Goal: Entertainment & Leisure: Browse casually

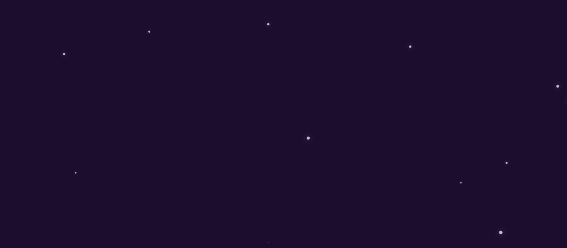
scroll to position [141, 0]
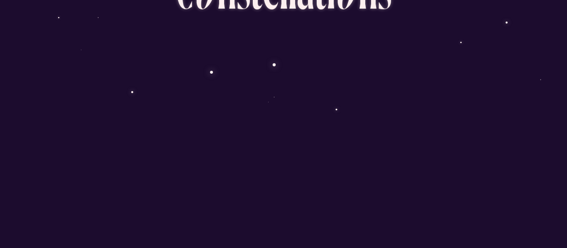
click at [427, 230] on div "Oeuvre littéraire hypermédiatique C o n s t e l l a t i o n s D é m a r r e r l…" at bounding box center [283, 124] width 567 height 248
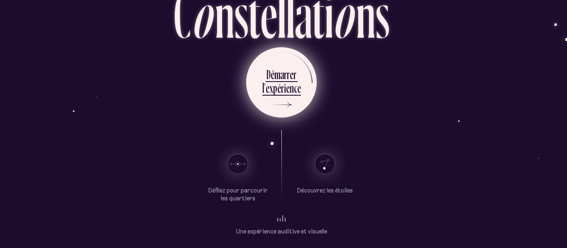
scroll to position [62, 2]
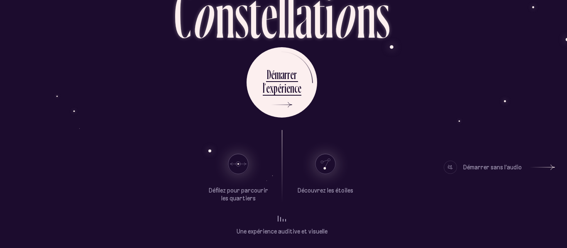
click at [551, 168] on div at bounding box center [542, 168] width 25 height 6
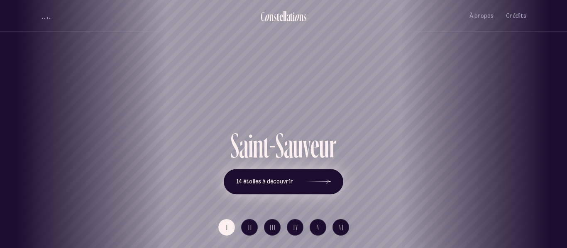
click at [321, 178] on icon at bounding box center [318, 182] width 25 height 62
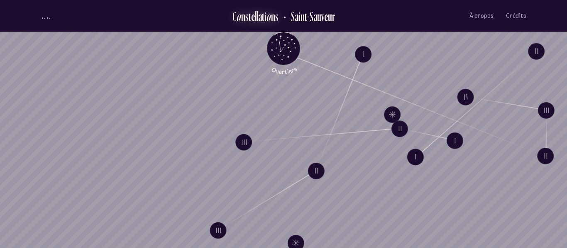
click at [276, 15] on div "s" at bounding box center [276, 17] width 3 height 14
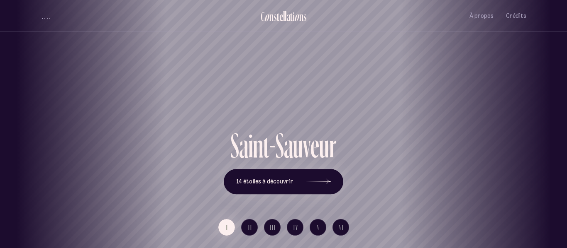
click at [41, 16] on button "volume audio" at bounding box center [46, 16] width 11 height 9
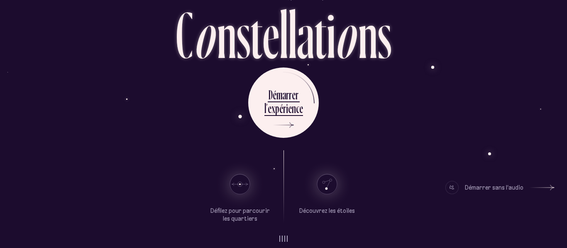
scroll to position [45, 0]
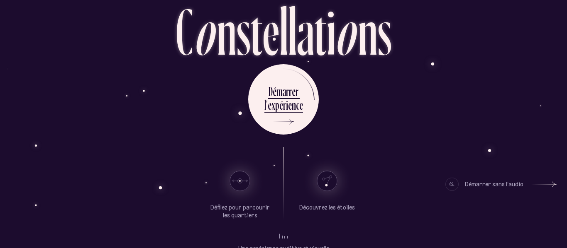
click at [499, 181] on div "Démarrer sans l’audio" at bounding box center [494, 184] width 58 height 13
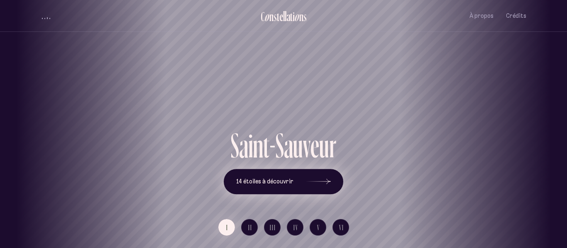
click at [326, 180] on use at bounding box center [328, 181] width 4 height 5
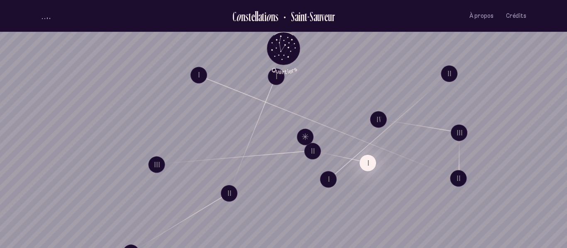
click at [368, 166] on button "I" at bounding box center [367, 163] width 17 height 17
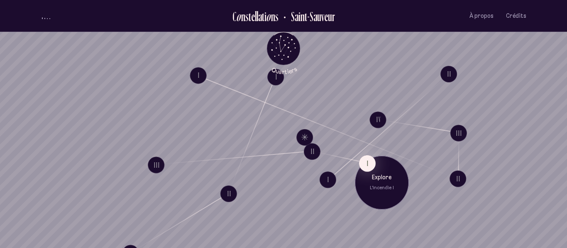
click at [376, 191] on p "L'incendie I" at bounding box center [381, 188] width 41 height 7
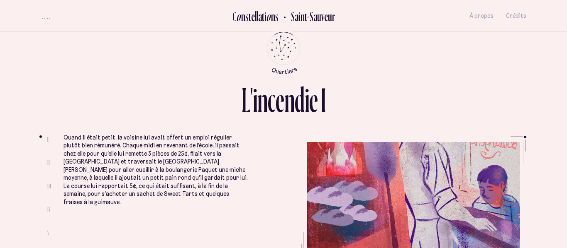
click at [48, 162] on span "II" at bounding box center [48, 162] width 2 height 7
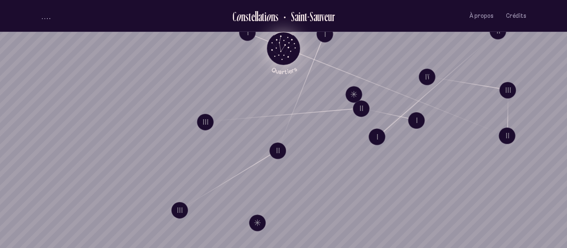
click at [282, 46] on icon "Retour au menu principal" at bounding box center [283, 47] width 25 height 25
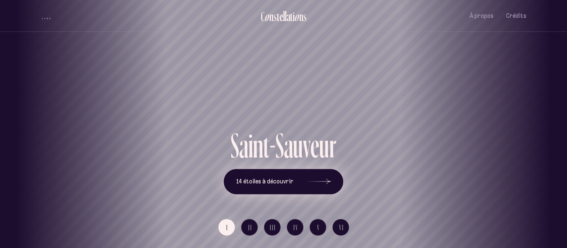
click at [324, 176] on icon at bounding box center [318, 182] width 25 height 62
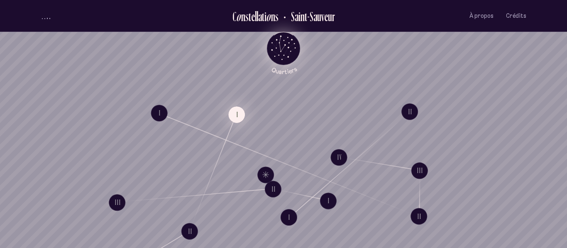
click at [239, 116] on button "I" at bounding box center [236, 114] width 17 height 17
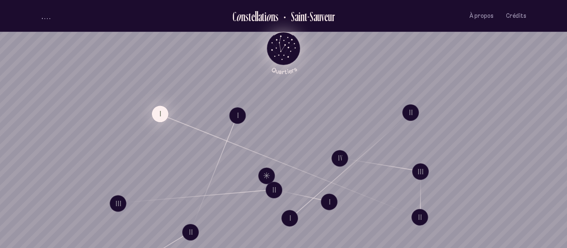
click at [164, 116] on button "I" at bounding box center [160, 114] width 17 height 17
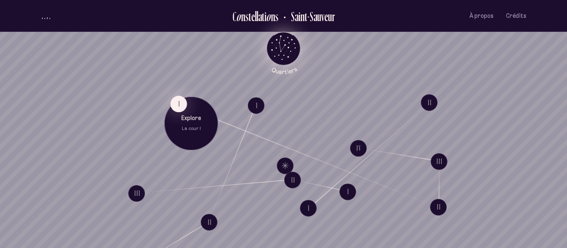
click at [191, 113] on div "Explore La cour I" at bounding box center [191, 124] width 54 height 54
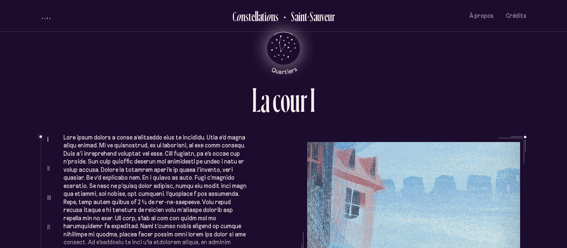
click at [174, 164] on p at bounding box center [155, 198] width 185 height 129
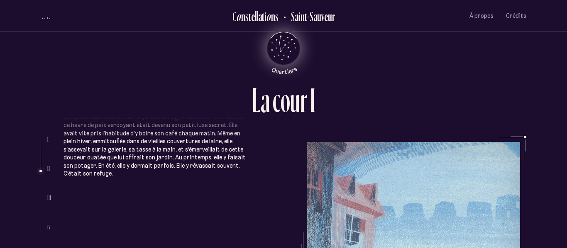
scroll to position [289, 0]
drag, startPoint x: 429, startPoint y: 116, endPoint x: 423, endPoint y: 75, distance: 41.5
click at [423, 75] on div "L a c o u r I I II III IV V Complètement sous le charme, elle avait signé le ba…" at bounding box center [283, 124] width 498 height 248
drag, startPoint x: 420, startPoint y: 75, endPoint x: 448, endPoint y: 54, distance: 34.7
click at [448, 54] on div "L a c o u r I I II III IV V Complètement sous le charme, elle avait signé le ba…" at bounding box center [283, 124] width 498 height 248
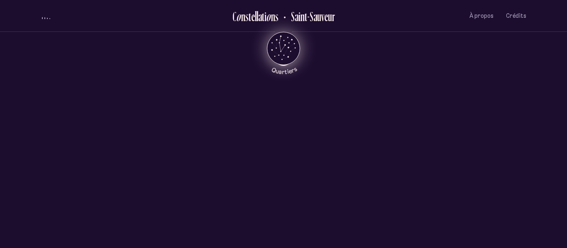
scroll to position [448, 0]
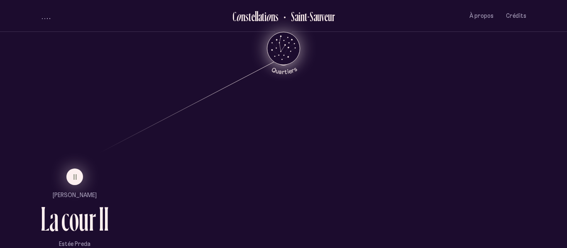
click at [78, 174] on span "II" at bounding box center [75, 177] width 4 height 7
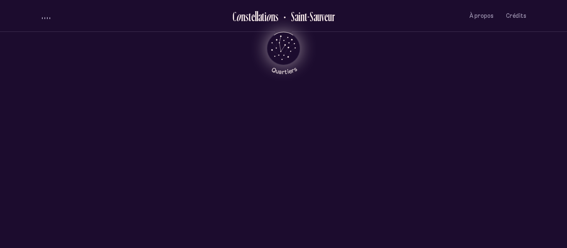
scroll to position [0, 0]
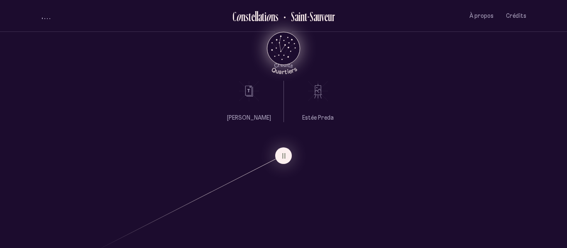
click at [244, 90] on icon at bounding box center [249, 91] width 21 height 21
click at [475, 15] on span "À propos" at bounding box center [481, 15] width 24 height 7
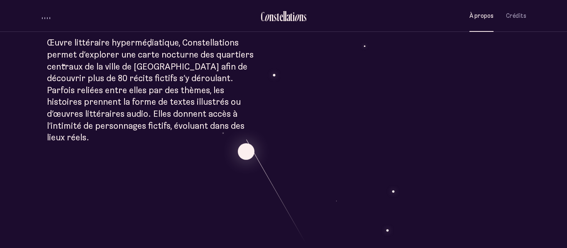
scroll to position [268, 0]
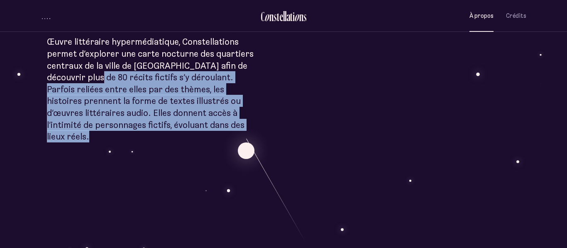
drag, startPoint x: 84, startPoint y: 73, endPoint x: 183, endPoint y: 143, distance: 121.4
click at [183, 143] on div "À p r o p o s C o n s t e l l a t i o n s Œuvre littéraire hypermédiatique, Con…" at bounding box center [283, 218] width 567 height 972
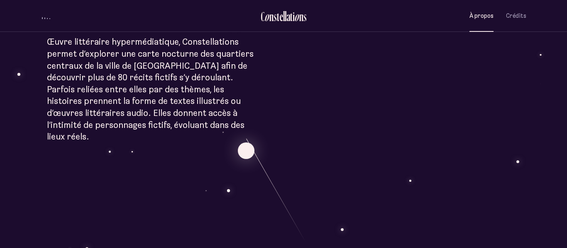
click at [183, 143] on div "À p r o p o s C o n s t e l l a t i o n s Œuvre littéraire hypermédiatique, Con…" at bounding box center [283, 218] width 567 height 972
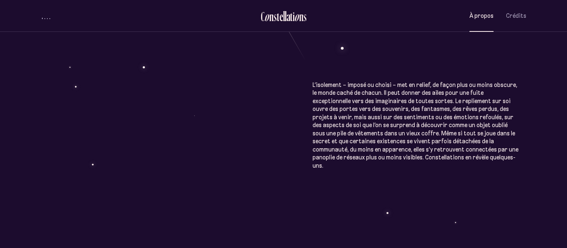
scroll to position [448, 0]
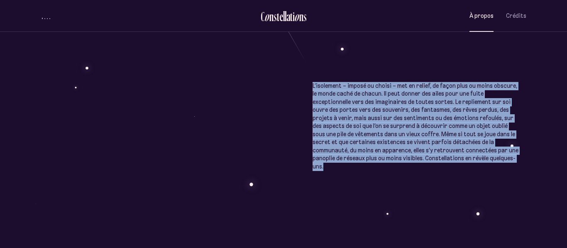
drag, startPoint x: 309, startPoint y: 76, endPoint x: 498, endPoint y: 190, distance: 220.6
click at [498, 190] on div "À p r o p o s C o n s t e l l a t i o n s Œuvre littéraire hypermédiatique, Con…" at bounding box center [283, 38] width 567 height 972
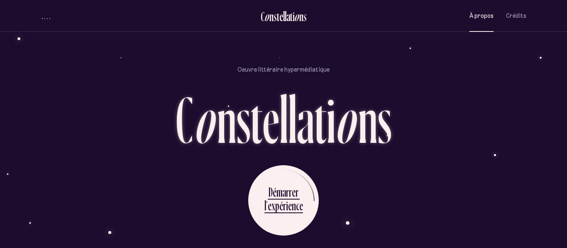
scroll to position [0, 0]
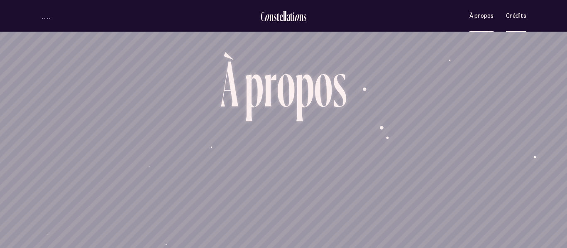
click at [523, 21] on button "Crédits" at bounding box center [516, 15] width 20 height 19
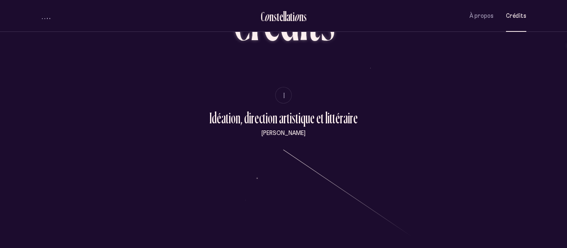
scroll to position [61, 0]
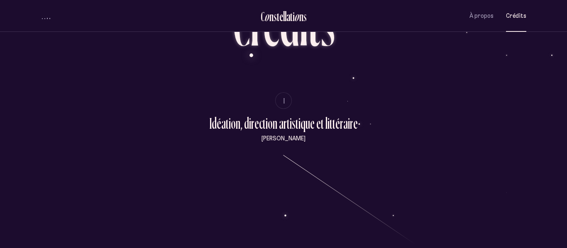
drag, startPoint x: 207, startPoint y: 119, endPoint x: 382, endPoint y: 146, distance: 177.1
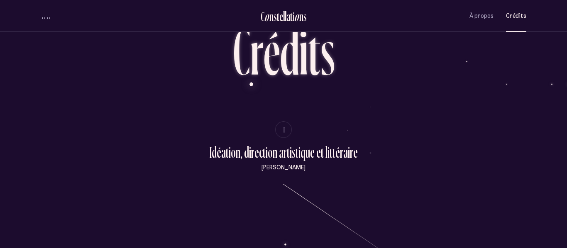
scroll to position [28, 0]
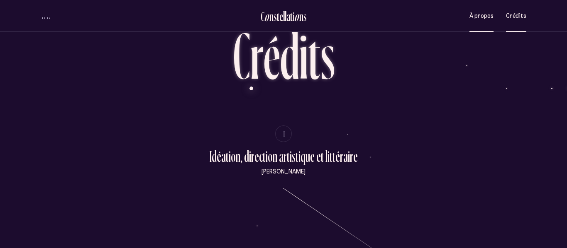
click at [482, 15] on span "À propos" at bounding box center [481, 15] width 24 height 7
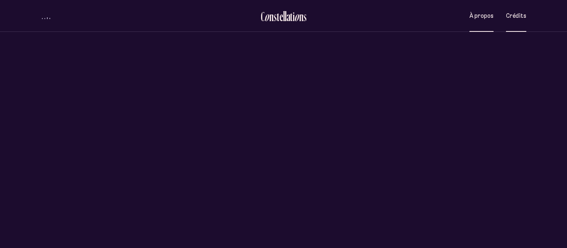
scroll to position [0, 0]
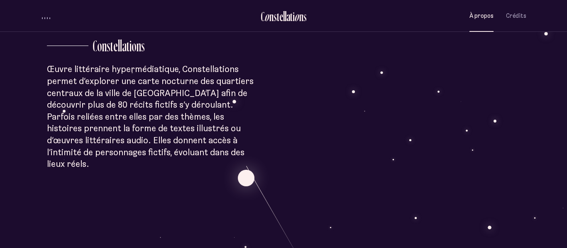
scroll to position [240, 0]
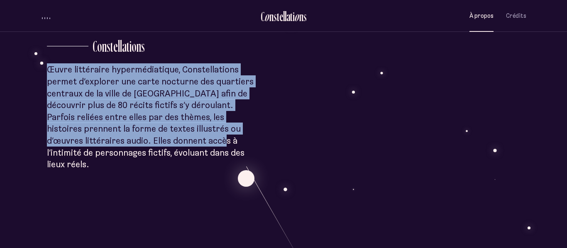
drag, startPoint x: 41, startPoint y: 71, endPoint x: 138, endPoint y: 142, distance: 119.6
click at [138, 142] on div "À p r o p o s C o n s t e l l a t i o n s Œuvre littéraire hypermédiatique, Con…" at bounding box center [283, 246] width 567 height 972
click at [137, 142] on div "À p r o p o s C o n s t e l l a t i o n s Œuvre littéraire hypermédiatique, Con…" at bounding box center [283, 246] width 567 height 972
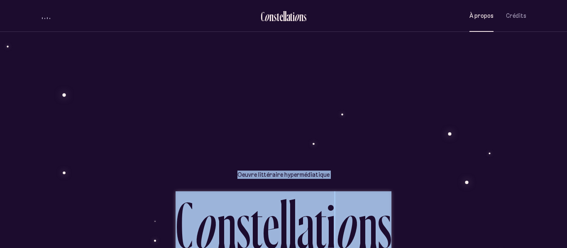
scroll to position [615, 0]
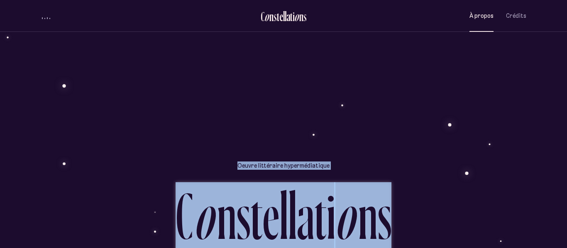
drag, startPoint x: 300, startPoint y: 141, endPoint x: 532, endPoint y: 24, distance: 259.6
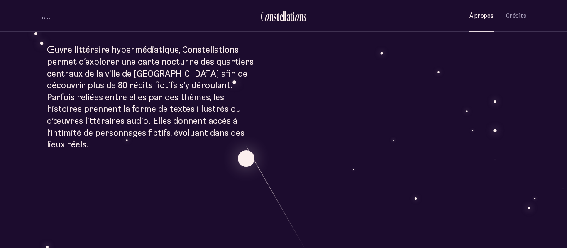
scroll to position [210, 0]
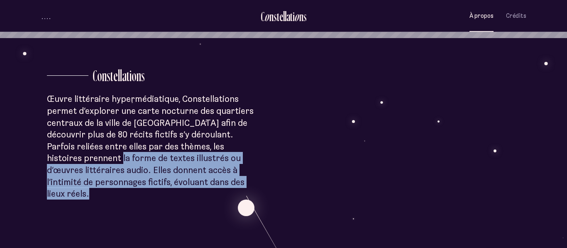
drag, startPoint x: 56, startPoint y: 158, endPoint x: 159, endPoint y: 190, distance: 107.5
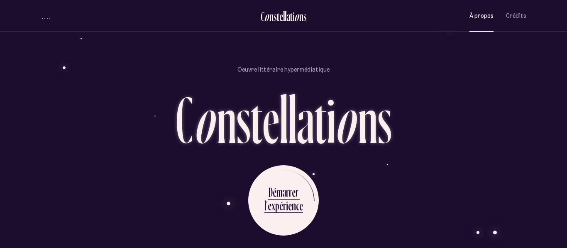
scroll to position [277, 0]
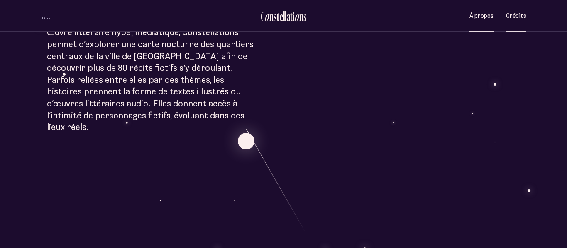
click at [523, 15] on span "Crédits" at bounding box center [516, 15] width 20 height 7
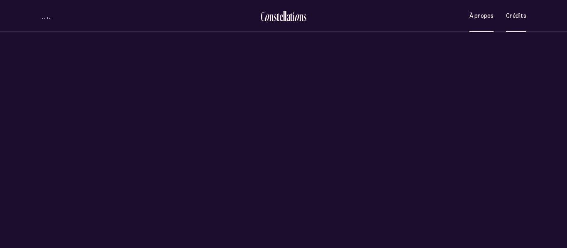
scroll to position [0, 0]
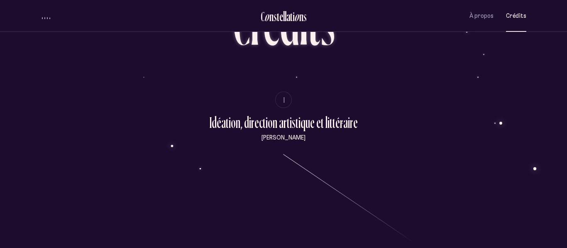
scroll to position [61, 0]
click at [490, 15] on span "À propos" at bounding box center [481, 15] width 24 height 7
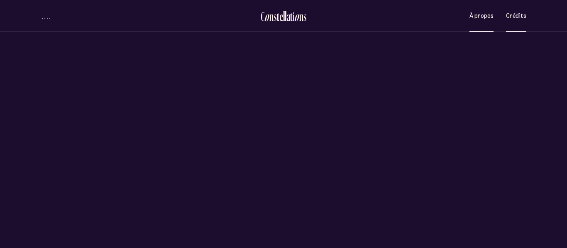
scroll to position [0, 0]
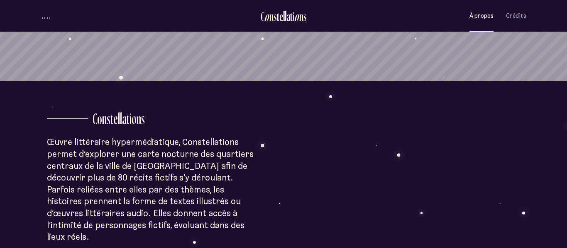
scroll to position [169, 0]
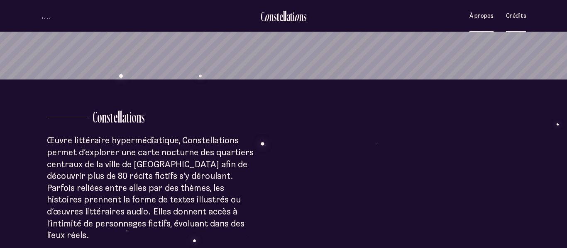
click at [512, 18] on span "Crédits" at bounding box center [516, 15] width 20 height 7
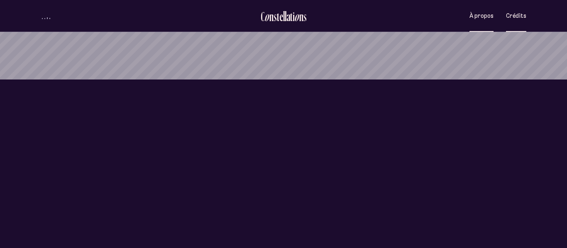
scroll to position [0, 0]
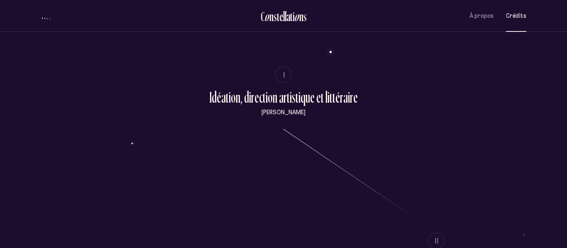
scroll to position [87, 0]
drag, startPoint x: 210, startPoint y: 96, endPoint x: 392, endPoint y: 164, distance: 193.8
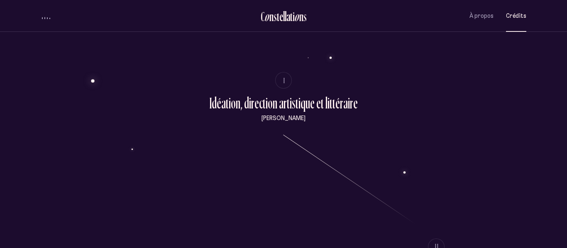
scroll to position [79, 0]
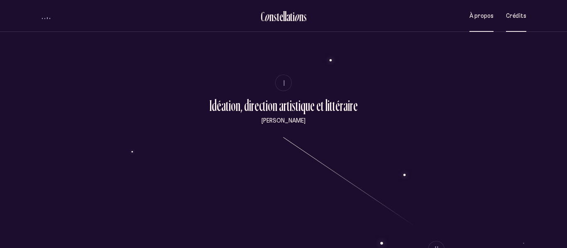
click at [475, 19] on span "À propos" at bounding box center [481, 15] width 24 height 7
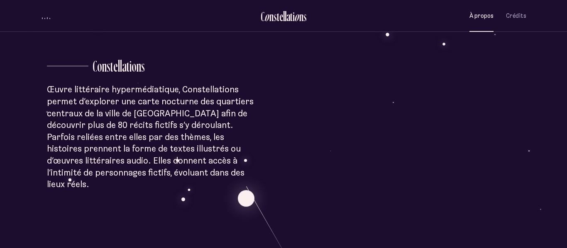
scroll to position [217, 0]
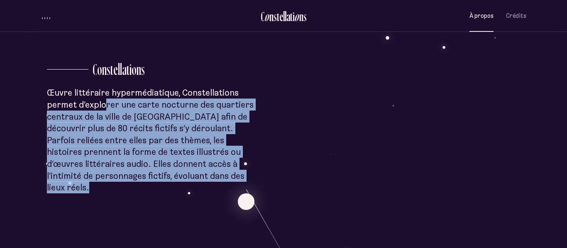
drag, startPoint x: 105, startPoint y: 108, endPoint x: 241, endPoint y: 208, distance: 168.5
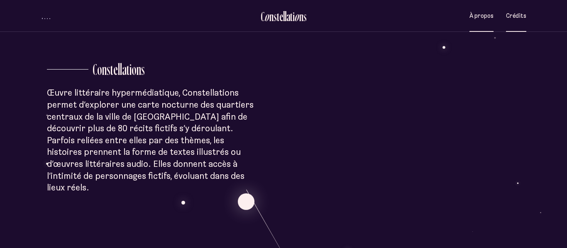
click at [514, 22] on button "Crédits" at bounding box center [516, 15] width 20 height 19
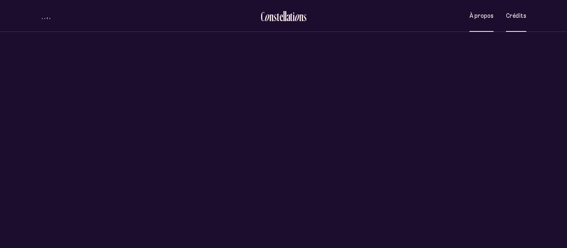
scroll to position [0, 0]
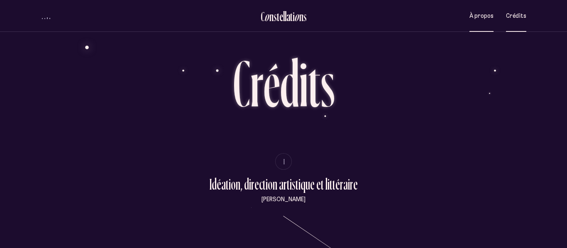
click at [481, 14] on span "À propos" at bounding box center [481, 15] width 24 height 7
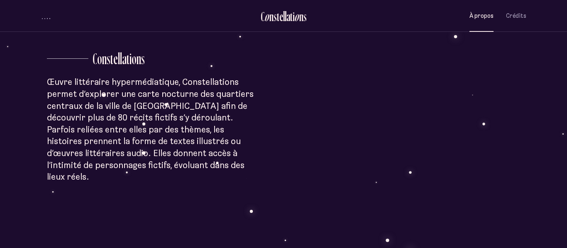
scroll to position [227, 0]
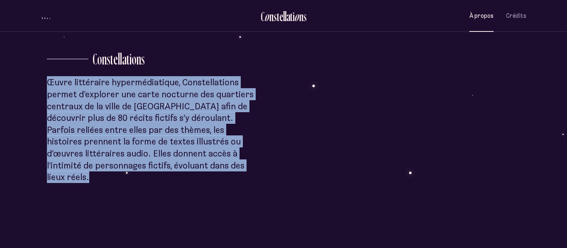
drag, startPoint x: 47, startPoint y: 74, endPoint x: 192, endPoint y: 203, distance: 194.5
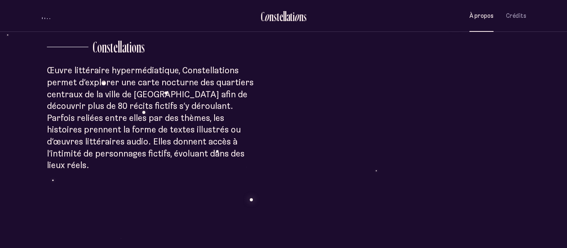
scroll to position [238, 0]
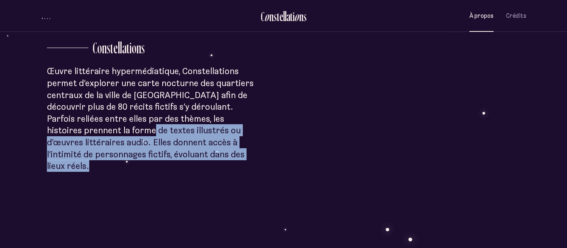
drag, startPoint x: 84, startPoint y: 134, endPoint x: 289, endPoint y: 206, distance: 216.7
click at [289, 206] on div "À p r o p o s C o n s t e l l a t i o n s Œuvre littéraire hypermédiatique, Con…" at bounding box center [283, 248] width 567 height 972
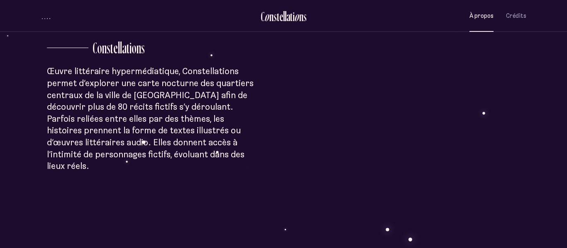
click at [289, 206] on div "À p r o p o s C o n s t e l l a t i o n s Œuvre littéraire hypermédiatique, Con…" at bounding box center [283, 248] width 567 height 972
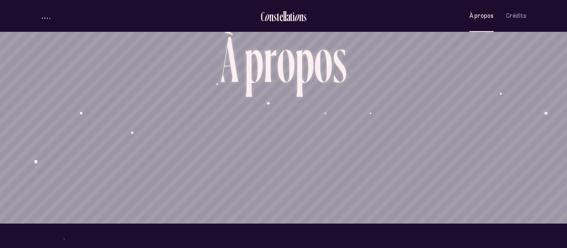
scroll to position [0, 0]
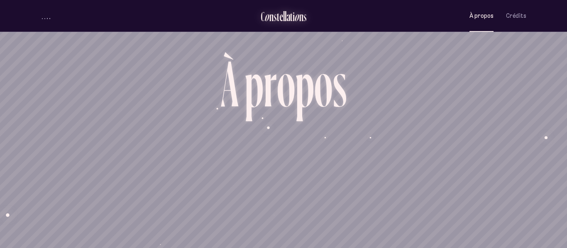
click at [270, 22] on div "n" at bounding box center [271, 17] width 4 height 14
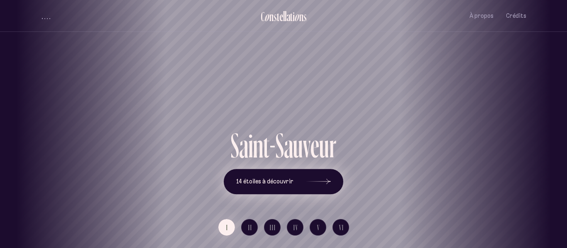
click at [306, 185] on icon at bounding box center [318, 182] width 25 height 62
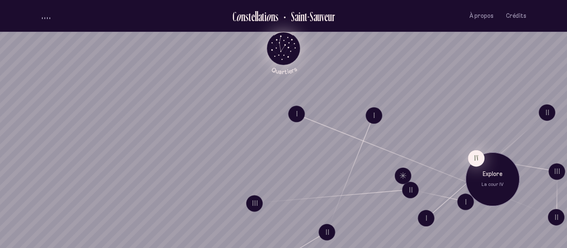
click at [473, 159] on button "IV" at bounding box center [476, 158] width 17 height 17
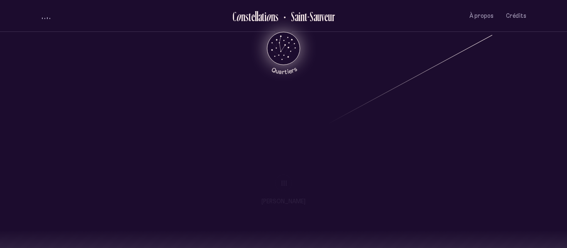
scroll to position [859, 0]
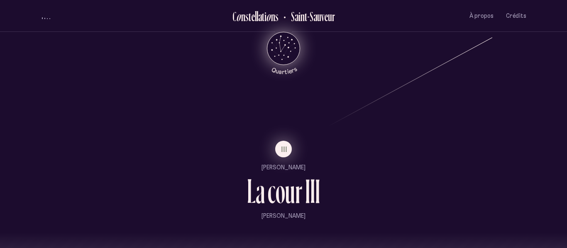
click at [285, 149] on span "III" at bounding box center [284, 149] width 6 height 7
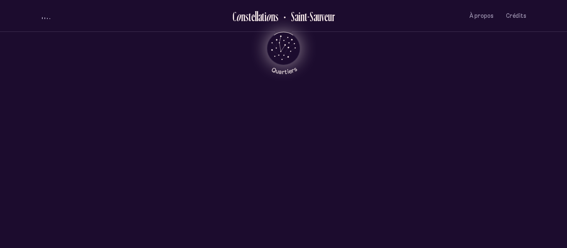
scroll to position [0, 0]
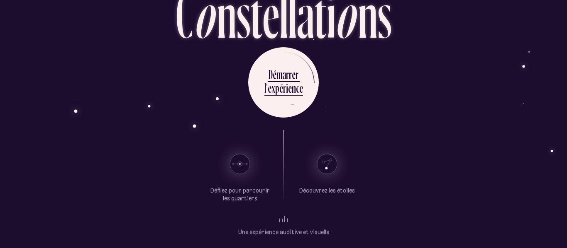
scroll to position [62, 0]
click at [528, 165] on div "Démarrer sans l’audio" at bounding box center [499, 167] width 109 height 13
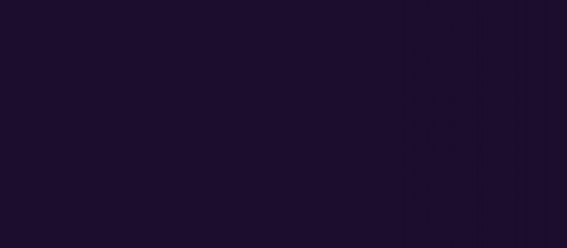
scroll to position [31, 0]
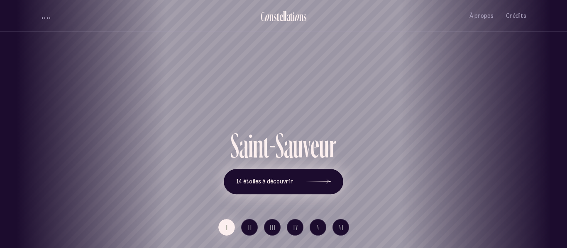
click at [287, 187] on button "14 étoiles à découvrir" at bounding box center [283, 182] width 119 height 26
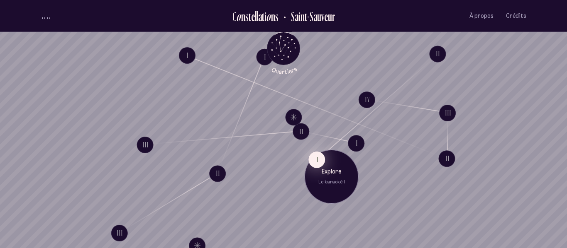
click at [316, 166] on button "I" at bounding box center [316, 159] width 17 height 17
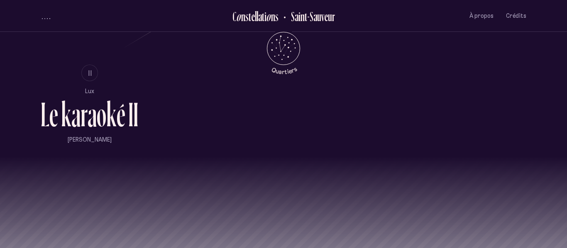
scroll to position [541, 0]
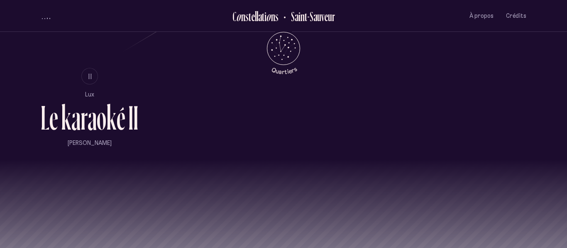
click at [293, 185] on div "L e k a r a o k é I 0:00 0:00 Jouer [PERSON_NAME] [PERSON_NAME] Millimetrik I I…" at bounding box center [283, 124] width 567 height 248
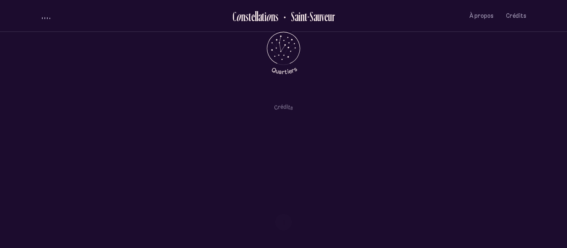
scroll to position [315, 0]
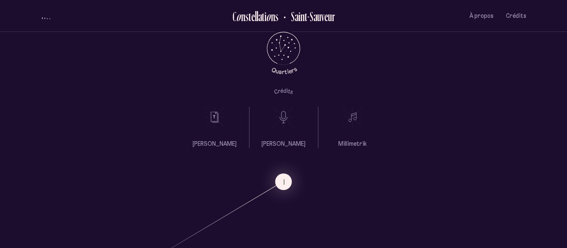
click at [219, 120] on icon at bounding box center [214, 117] width 21 height 21
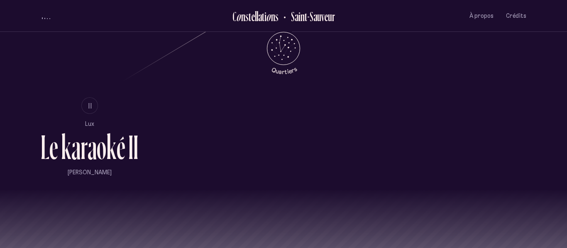
scroll to position [509, 0]
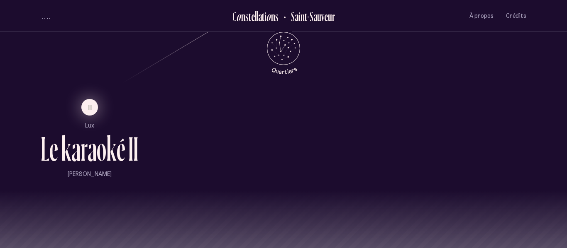
click at [89, 109] on span "II" at bounding box center [90, 107] width 4 height 7
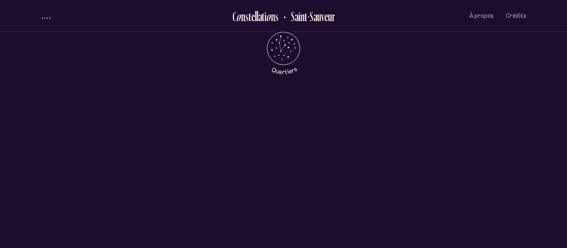
scroll to position [0, 0]
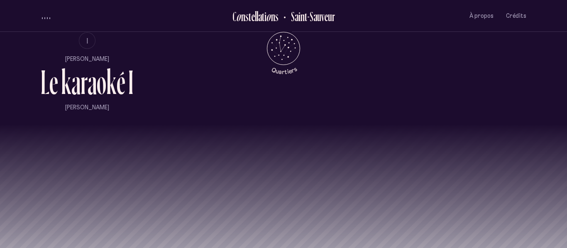
scroll to position [575, 0]
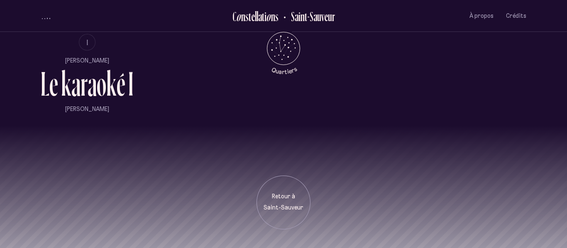
drag, startPoint x: 46, startPoint y: 19, endPoint x: 331, endPoint y: 243, distance: 362.5
click at [331, 243] on div "Loader C o n s t e l l a t i o n s [GEOGRAPHIC_DATA] À propos Crédits Menu Quar…" at bounding box center [283, 124] width 567 height 248
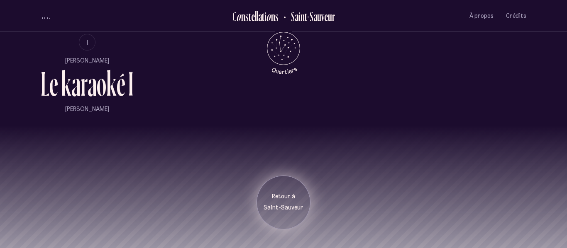
click at [290, 205] on p "Saint-Sauveur" at bounding box center [283, 208] width 41 height 8
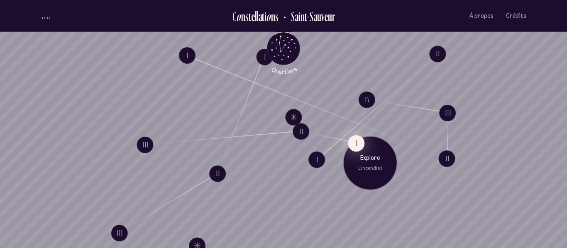
click at [357, 144] on button "I" at bounding box center [356, 143] width 17 height 17
